Goal: Use online tool/utility: Use online tool/utility

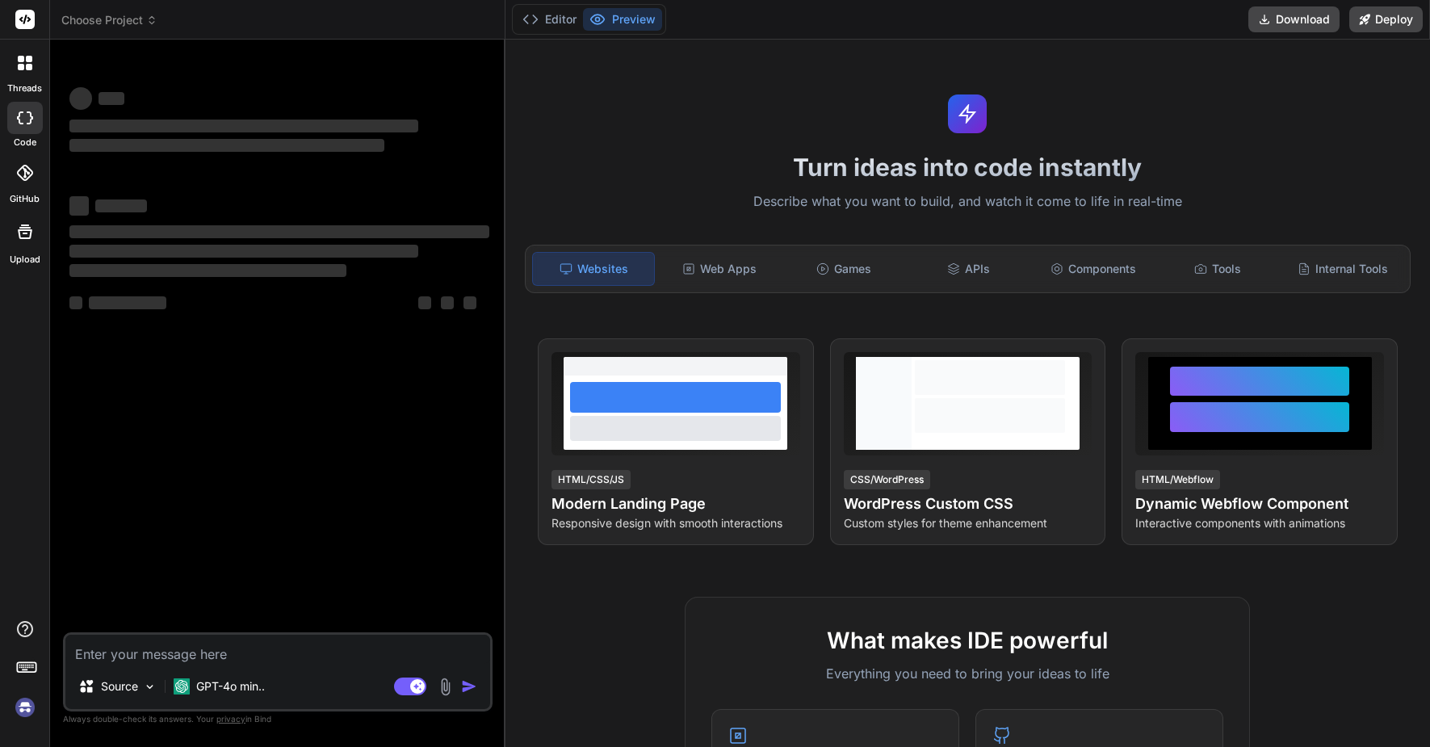
type textarea "x"
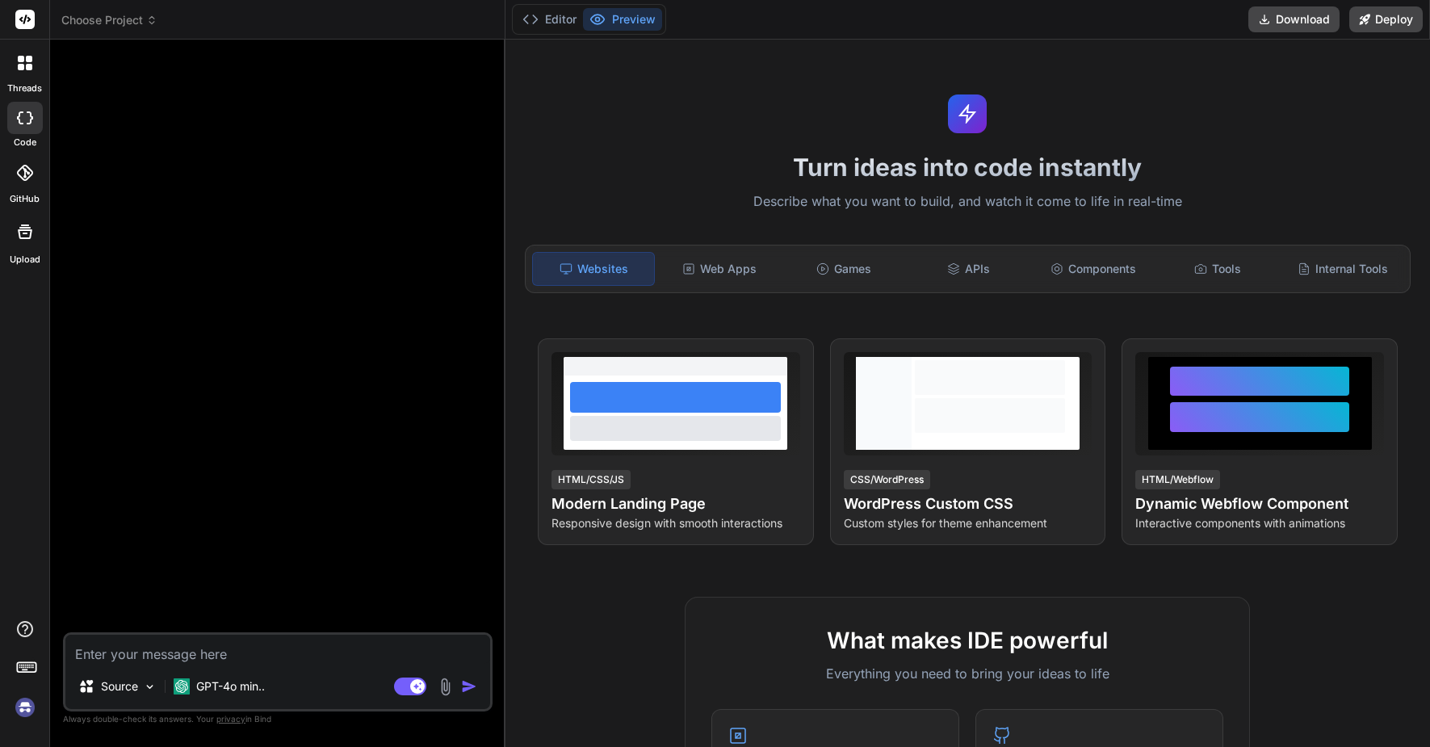
click at [245, 639] on textarea at bounding box center [277, 648] width 425 height 29
type textarea "f"
type textarea "x"
type textarea "fa"
type textarea "x"
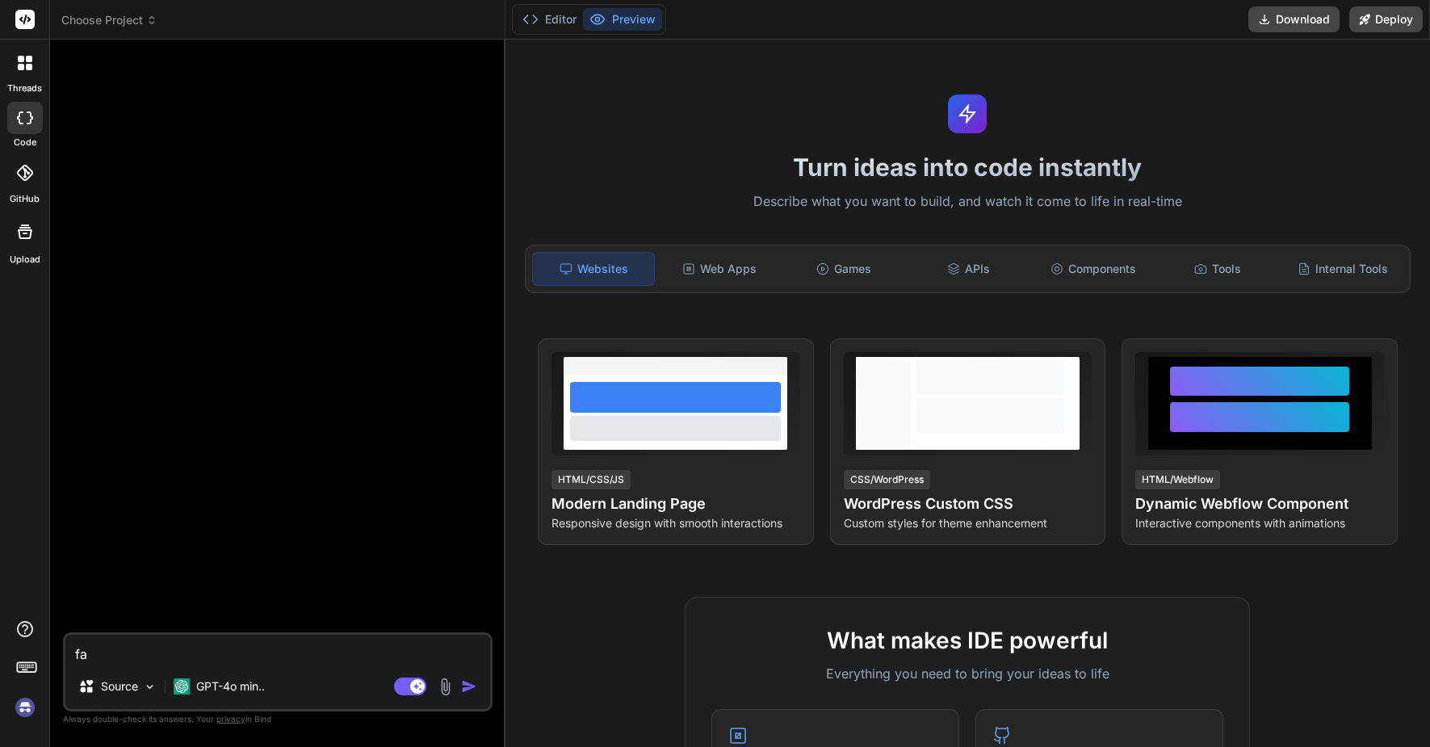
type textarea "fan"
type textarea "x"
type textarea "fa"
type textarea "x"
type textarea "f"
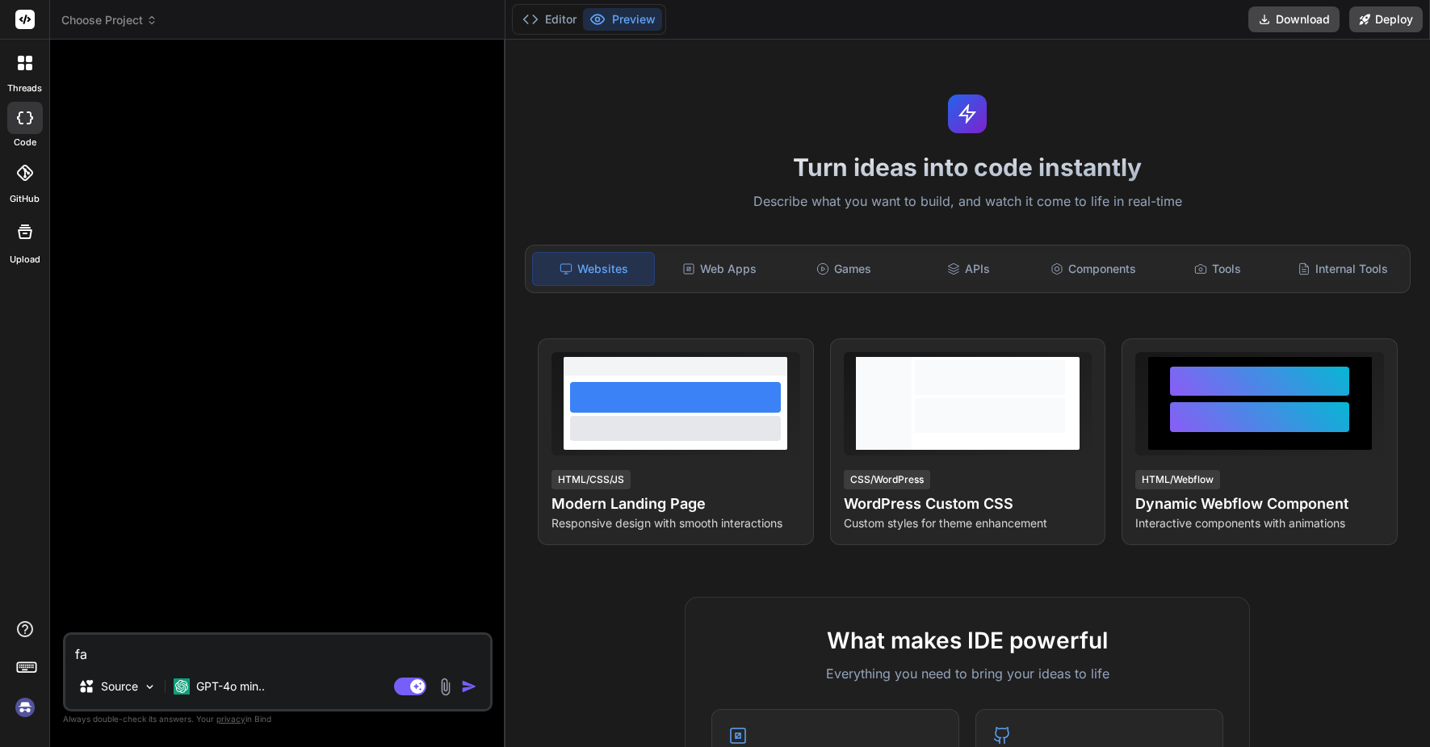
type textarea "x"
click at [145, 695] on div "Source" at bounding box center [117, 686] width 91 height 32
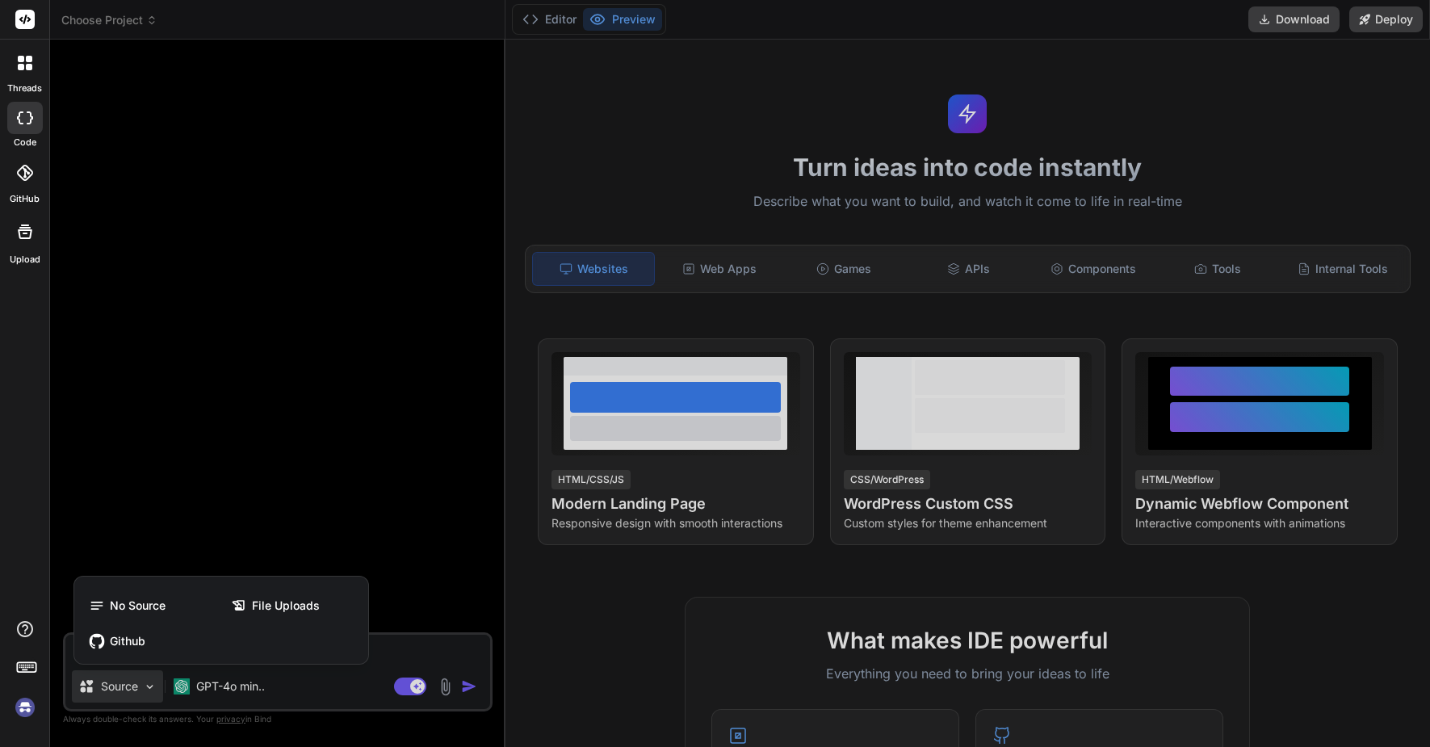
click at [391, 555] on div at bounding box center [715, 373] width 1430 height 747
type textarea "x"
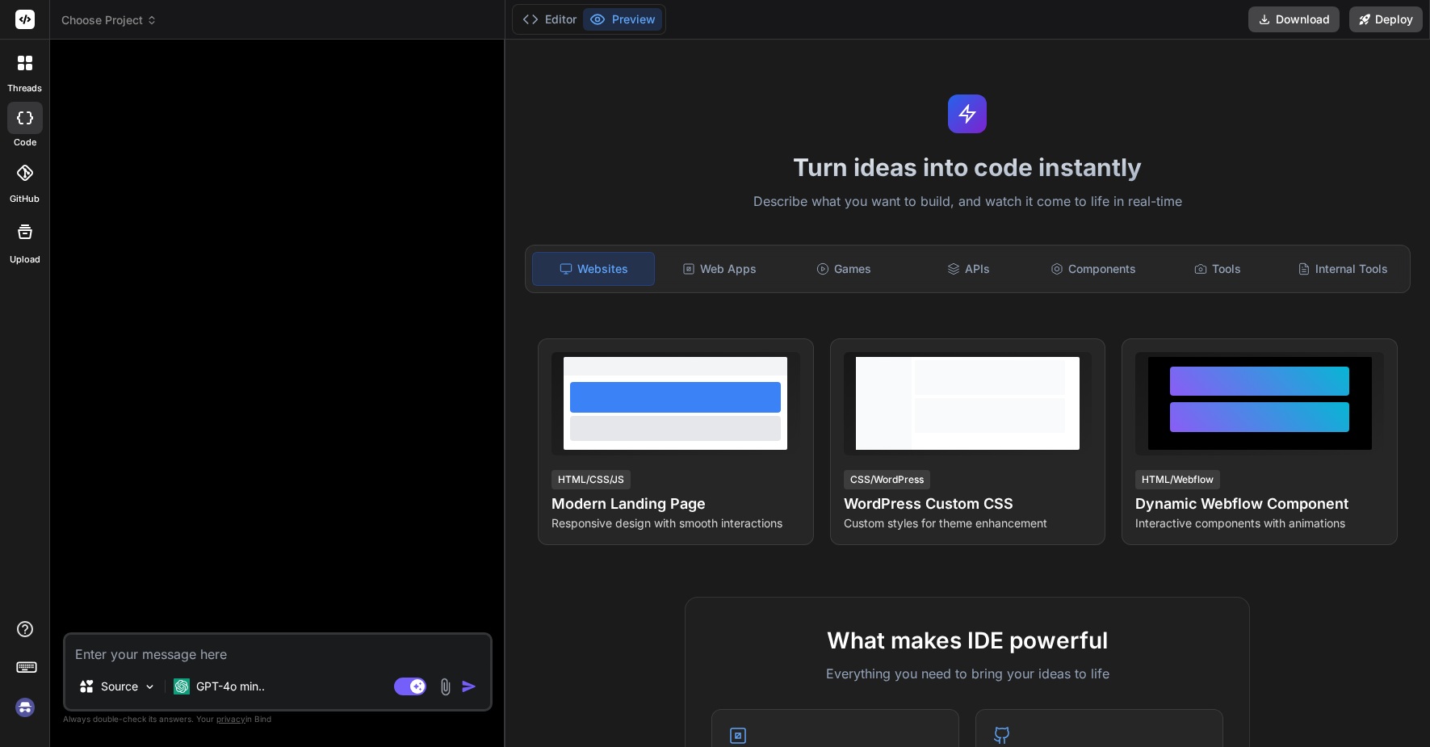
click at [182, 663] on textarea at bounding box center [277, 648] width 425 height 29
type textarea "f"
type textarea "x"
type textarea "fa"
type textarea "x"
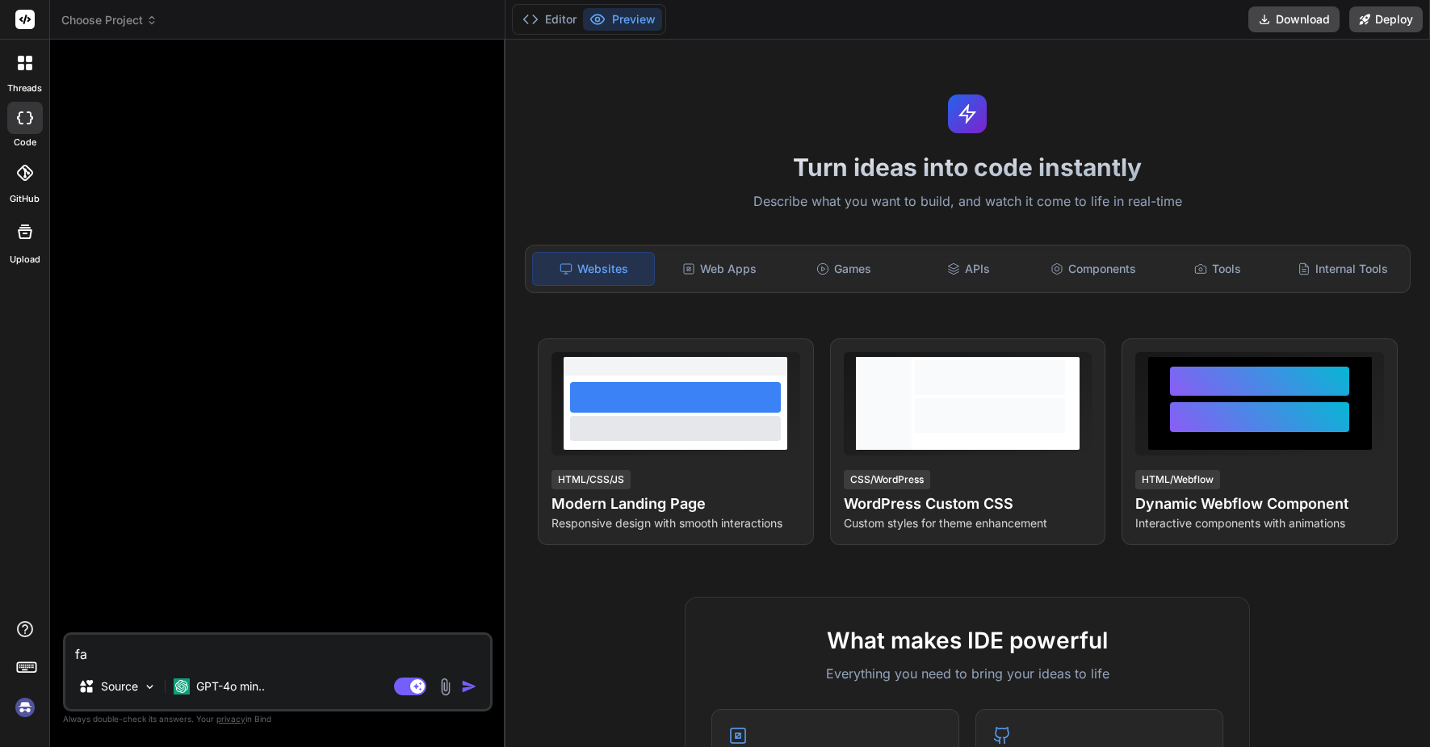
type textarea "f"
type textarea "x"
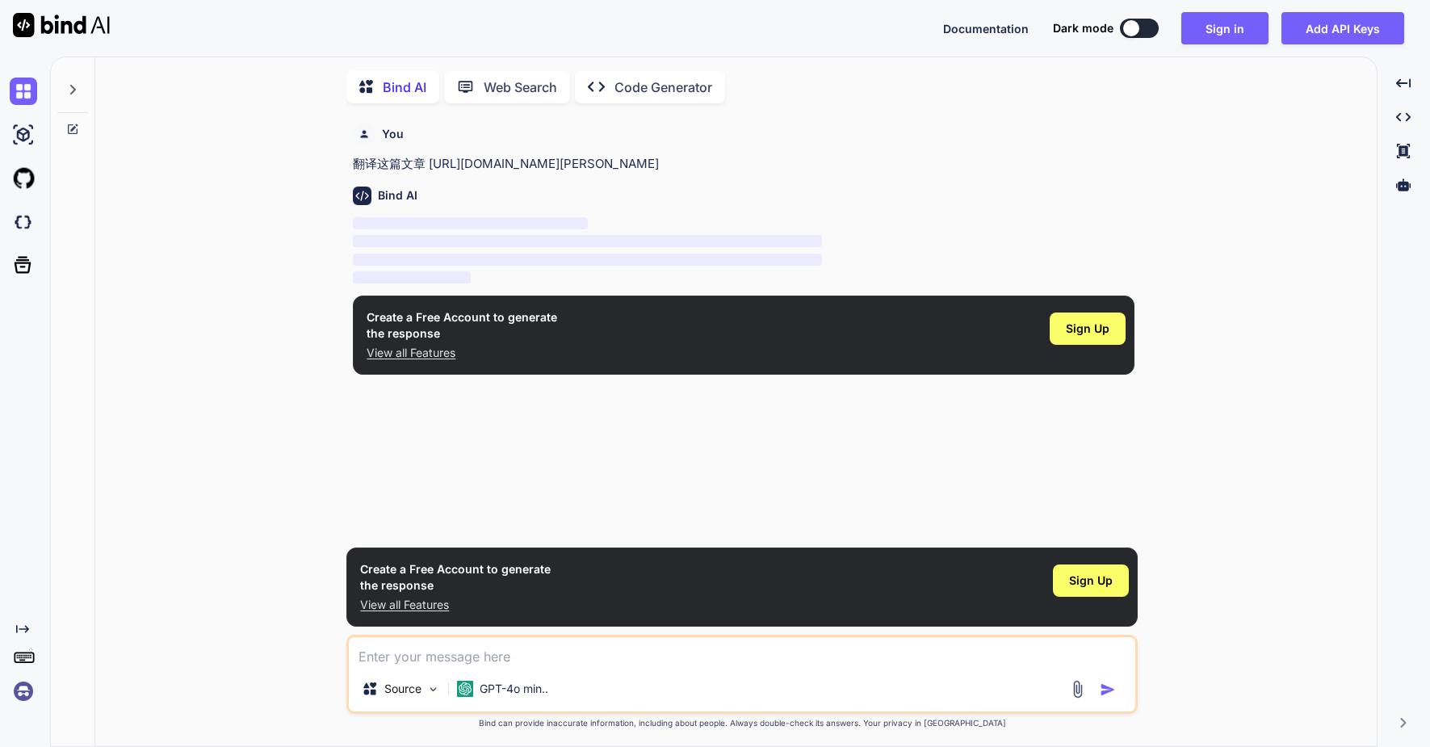
scroll to position [6, 0]
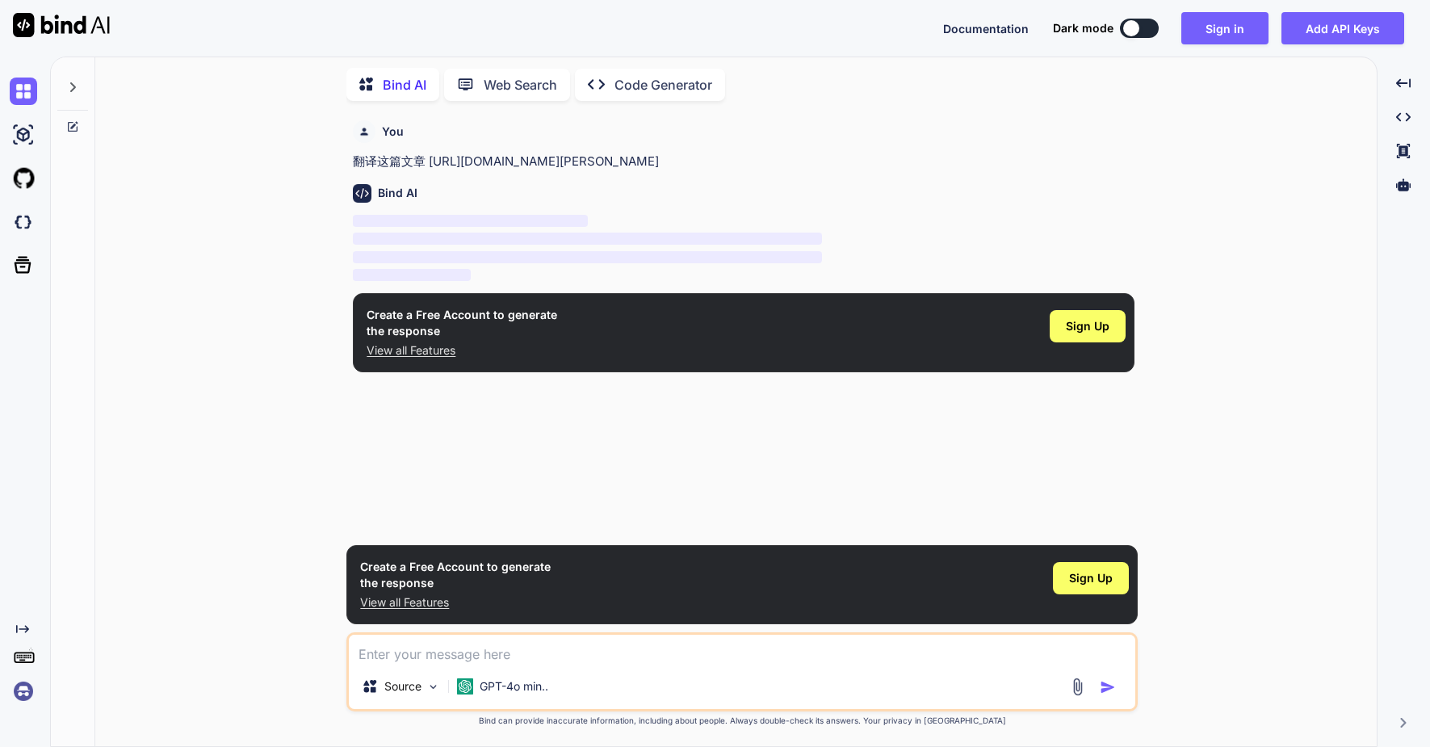
type textarea "x"
